Goal: Understand process/instructions: Learn how to perform a task or action

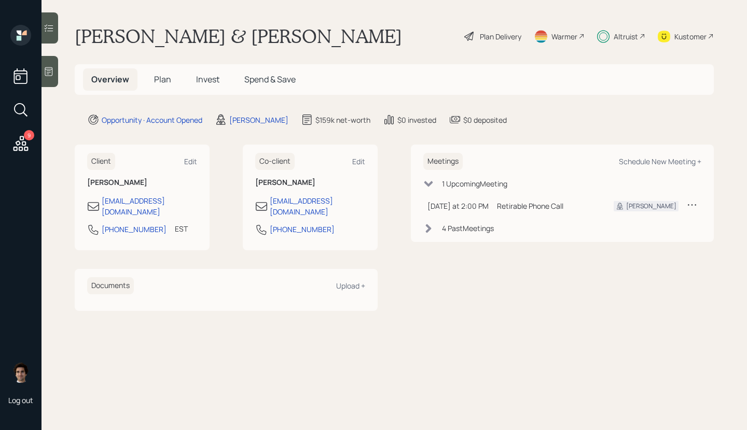
click at [175, 91] on div "Overview Plan Invest Spend & Save" at bounding box center [193, 79] width 221 height 22
click at [170, 87] on h5 "Plan" at bounding box center [163, 79] width 34 height 22
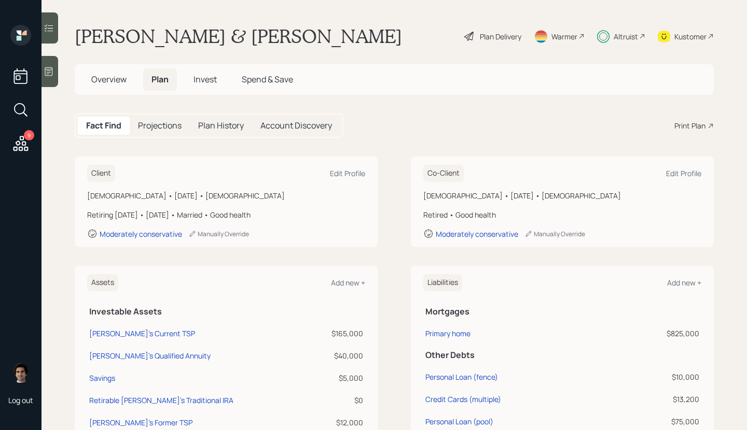
click at [529, 27] on div "Plan Delivery Warmer Altruist Kustomer" at bounding box center [588, 36] width 251 height 23
click at [511, 43] on div "Plan Delivery" at bounding box center [492, 36] width 59 height 23
